Goal: Navigation & Orientation: Find specific page/section

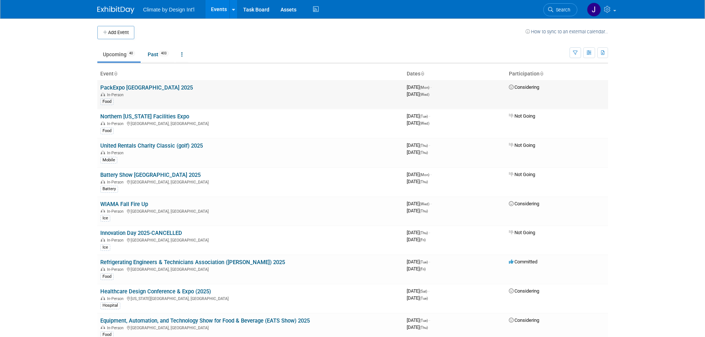
click at [138, 88] on link "PackExpo [GEOGRAPHIC_DATA] 2025" at bounding box center [146, 87] width 93 height 7
click at [143, 203] on link "WIAMA Fall Fire Up" at bounding box center [124, 204] width 48 height 7
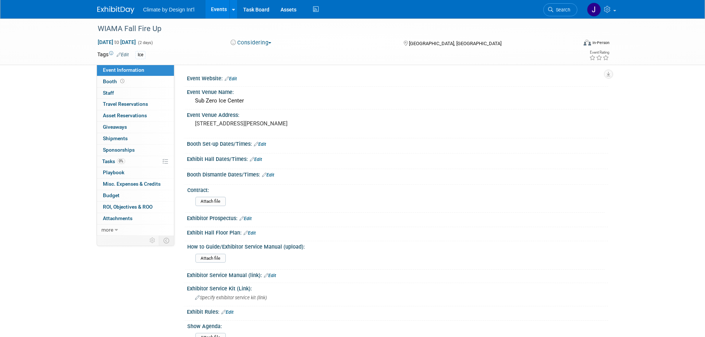
click at [217, 8] on link "Events" at bounding box center [218, 9] width 27 height 19
